Goal: Find specific page/section: Find specific page/section

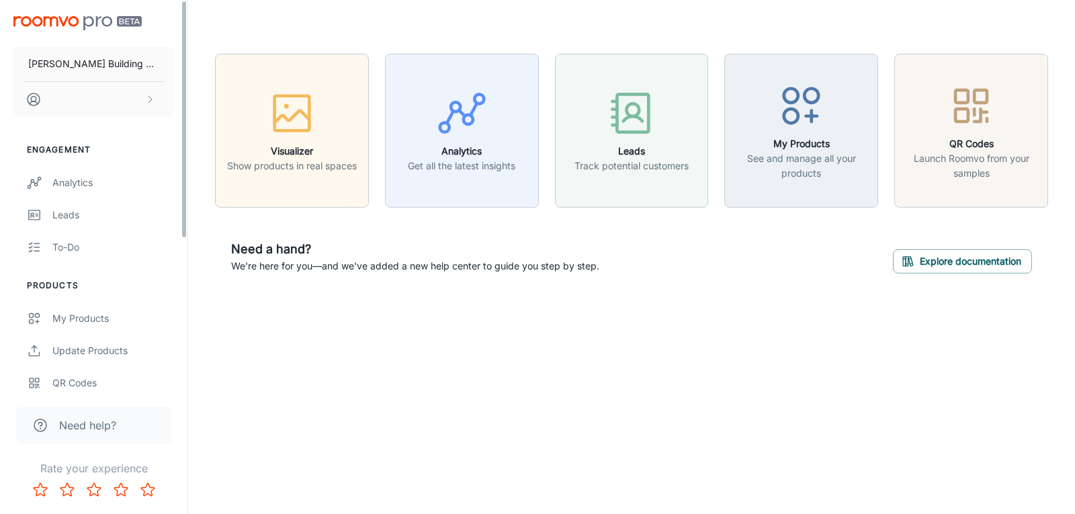
click at [207, 24] on header at bounding box center [631, 27] width 865 height 54
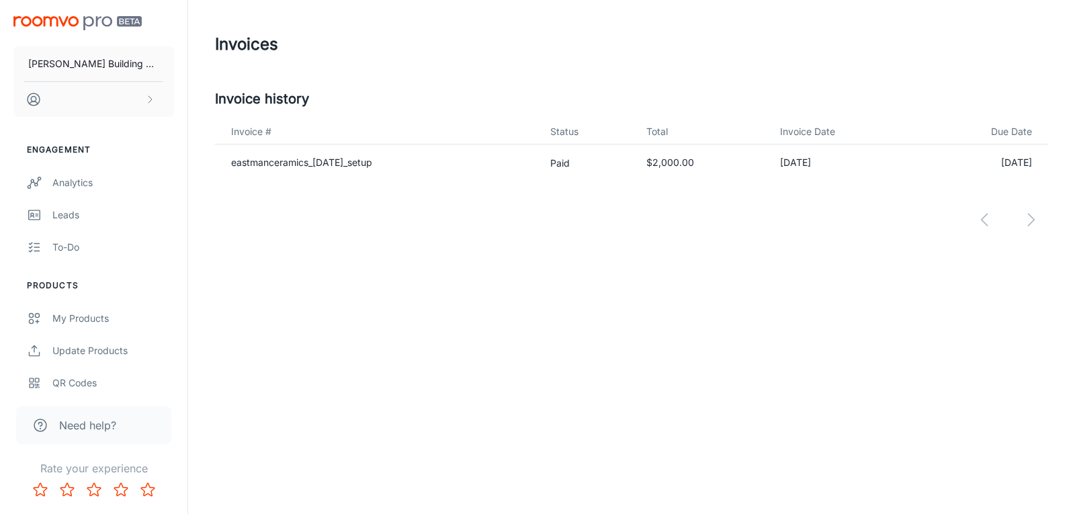
click at [75, 22] on img "scrollable content" at bounding box center [77, 23] width 128 height 14
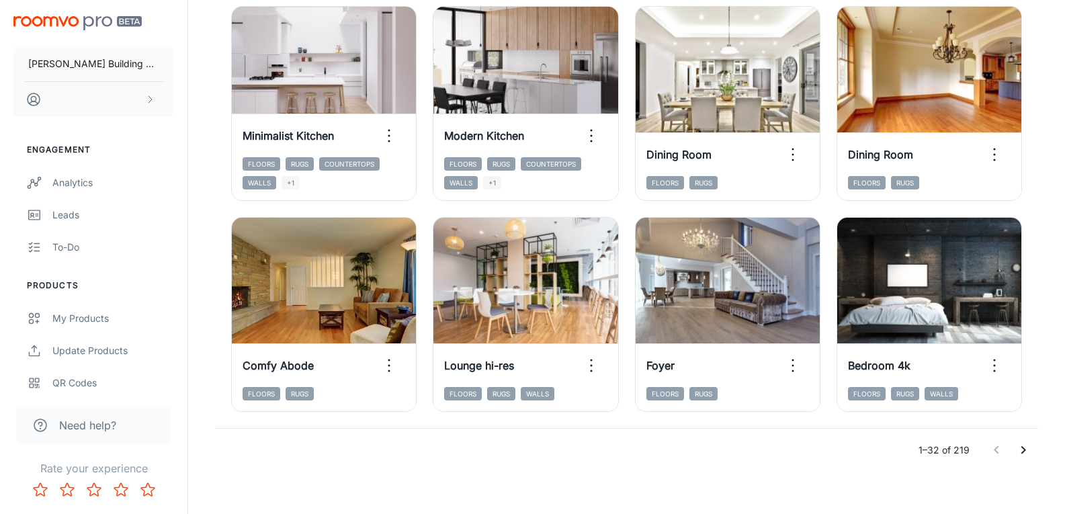
scroll to position [1485, 0]
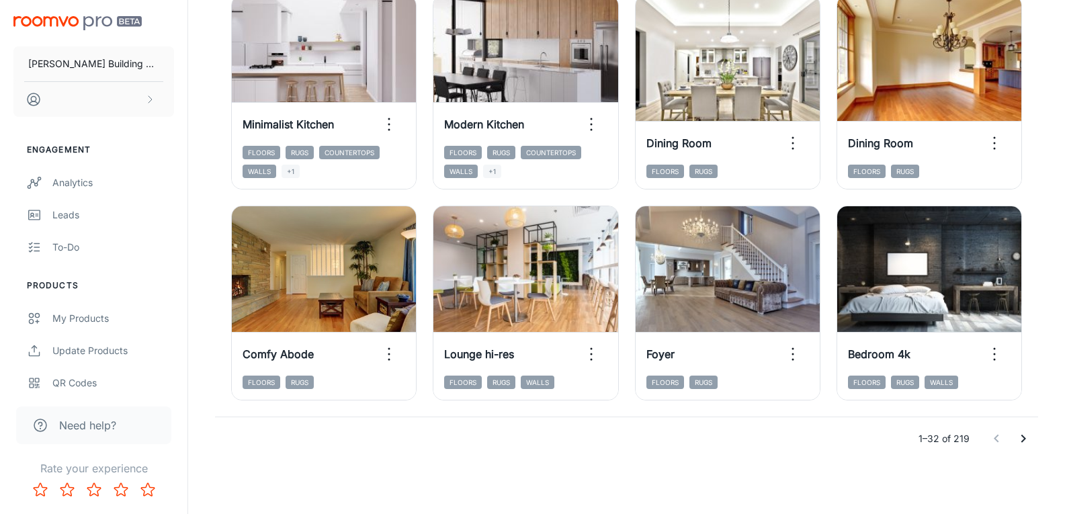
click at [1023, 439] on icon "Go to next page" at bounding box center [1023, 439] width 5 height 8
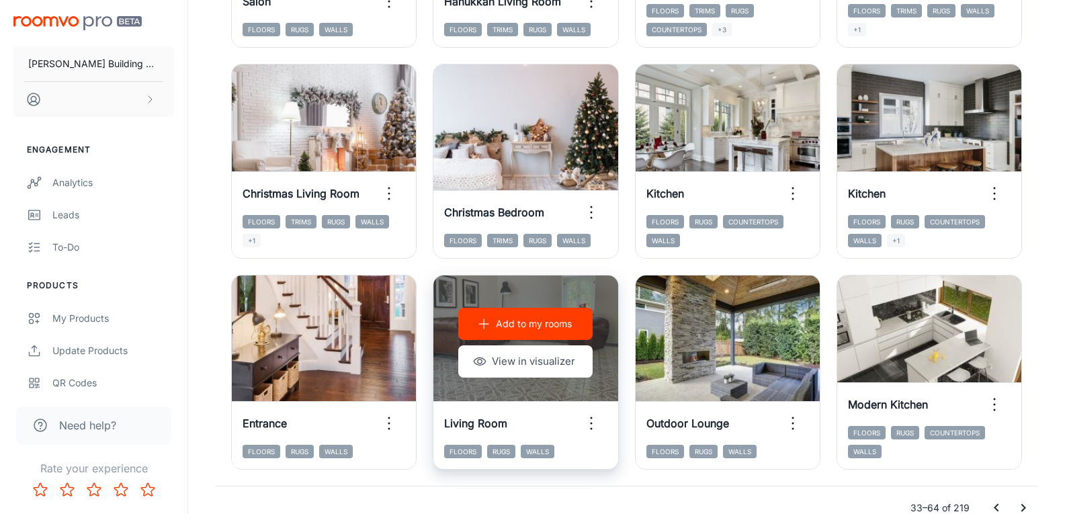
scroll to position [1283, 0]
